Goal: Task Accomplishment & Management: Use online tool/utility

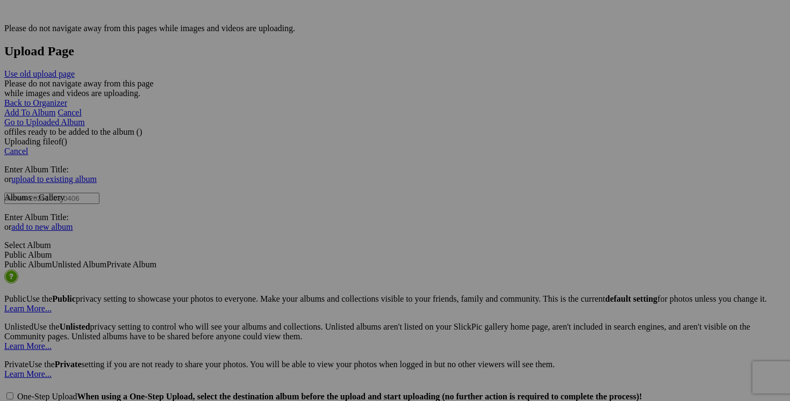
scroll to position [2170, 0]
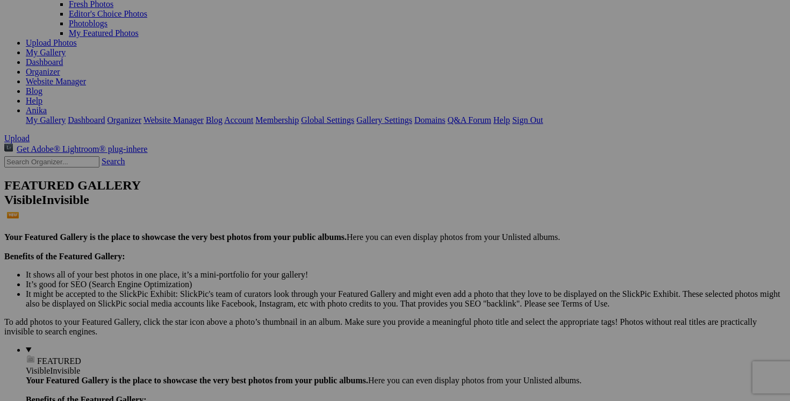
scroll to position [0, 0]
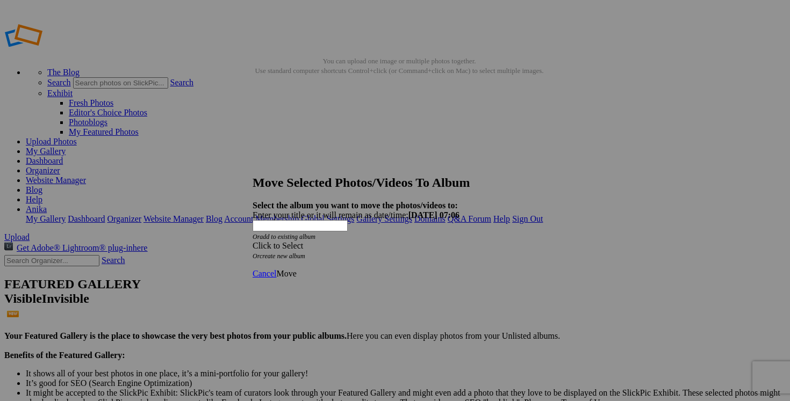
click at [464, 241] on div "Click to Select" at bounding box center [395, 246] width 285 height 10
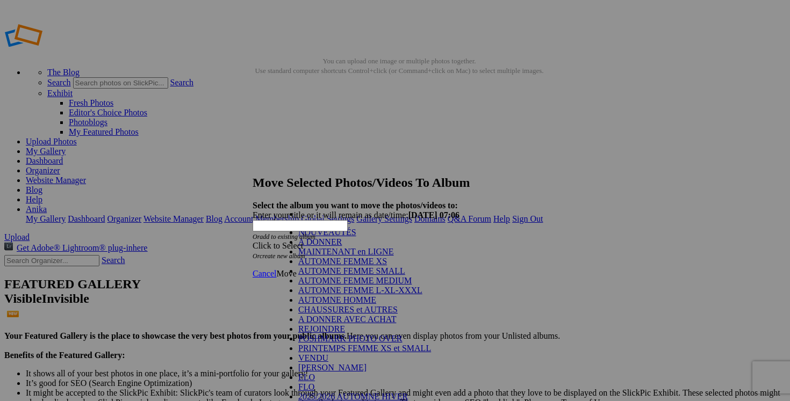
scroll to position [138, 0]
click at [328, 354] on link "VENDU" at bounding box center [313, 358] width 30 height 9
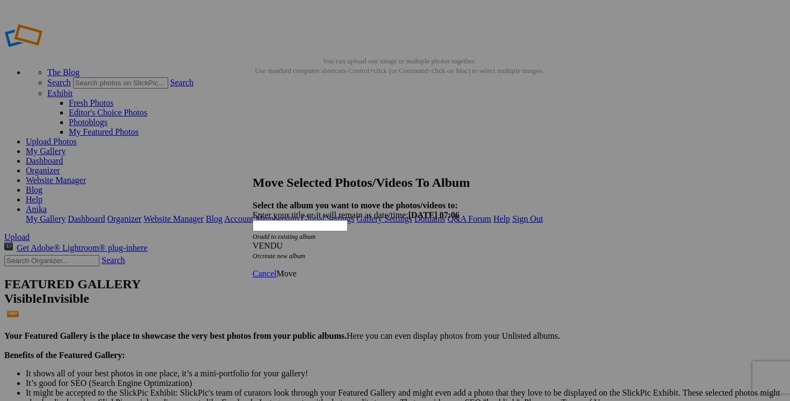
click at [296, 269] on span "Move" at bounding box center [286, 273] width 20 height 9
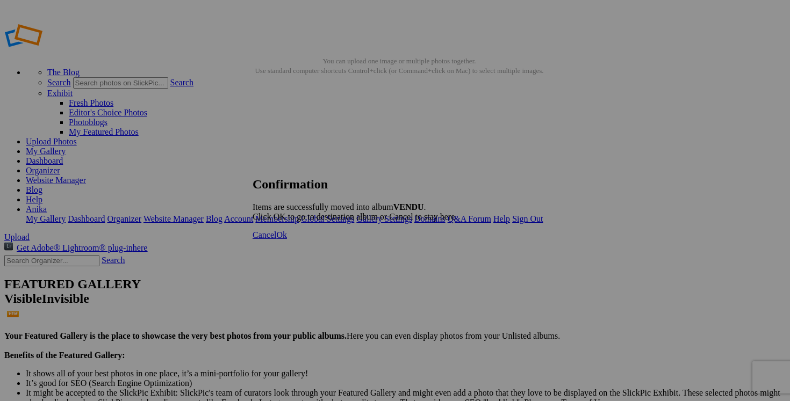
click at [276, 240] on span "Cancel" at bounding box center [265, 235] width 24 height 9
